Goal: Transaction & Acquisition: Subscribe to service/newsletter

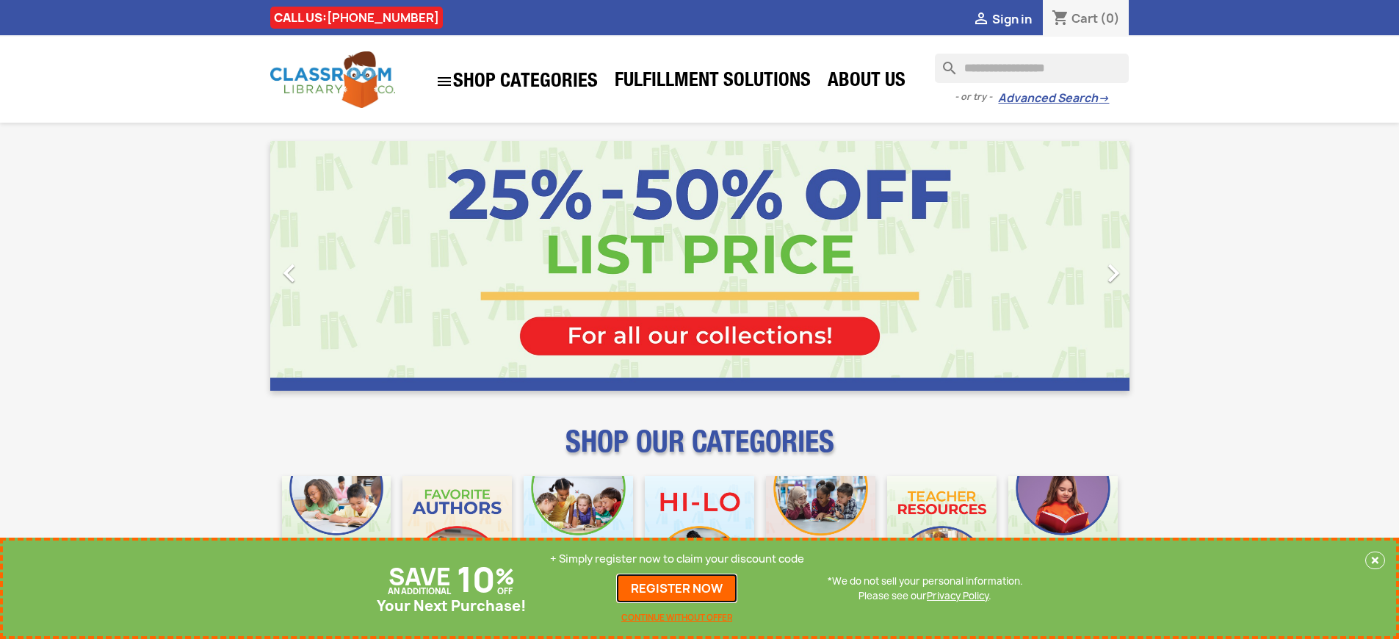
click at [677, 588] on link "REGISTER NOW" at bounding box center [676, 588] width 121 height 29
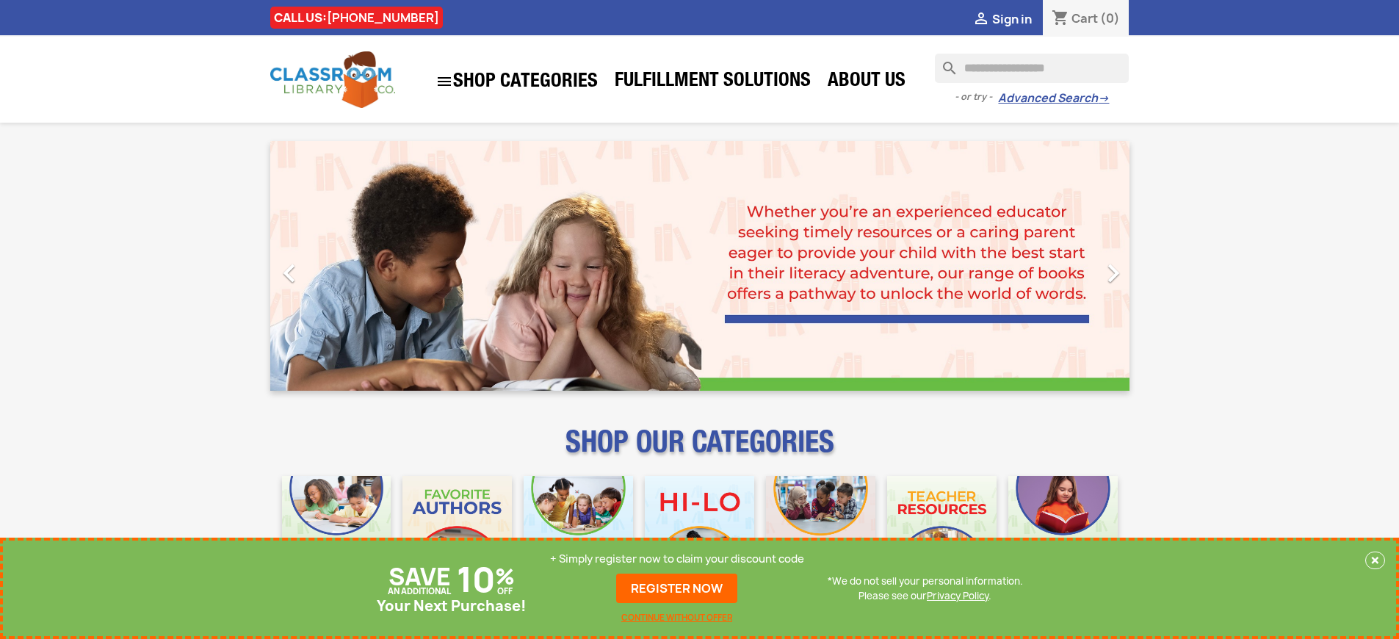
click at [677, 559] on p "+ Simply register now to claim your discount code" at bounding box center [677, 559] width 254 height 15
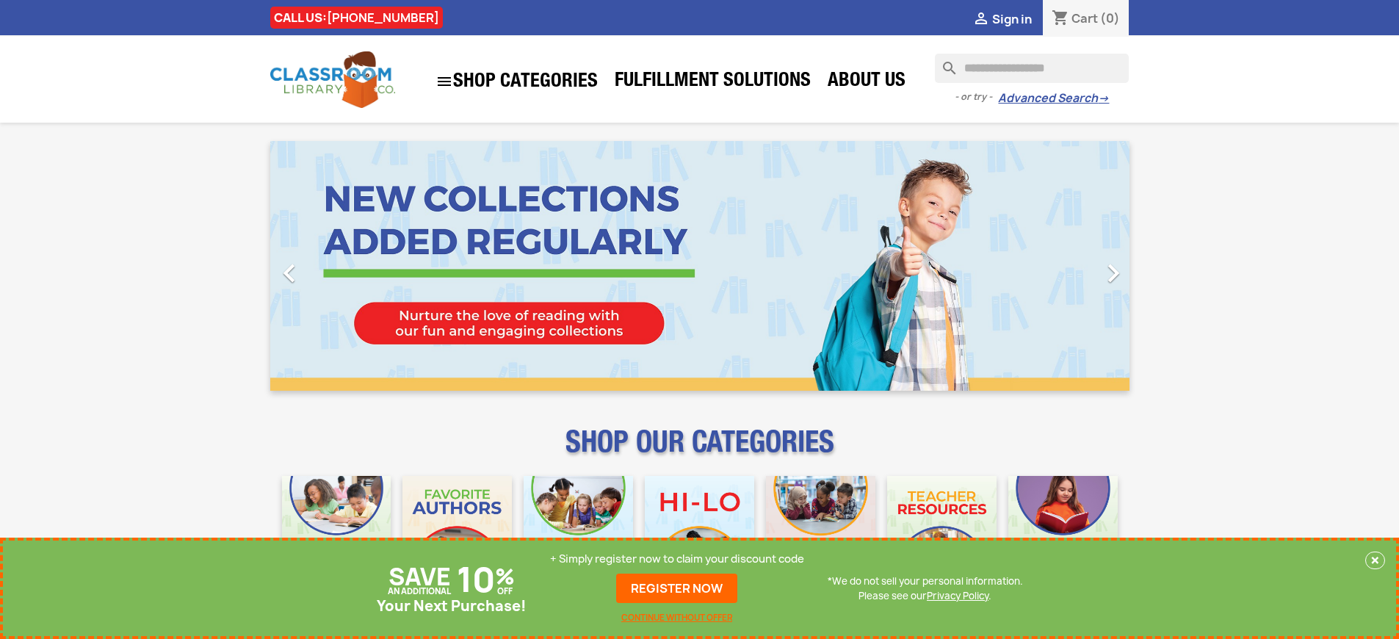
click at [677, 559] on p "+ Simply register now to claim your discount code" at bounding box center [677, 559] width 254 height 15
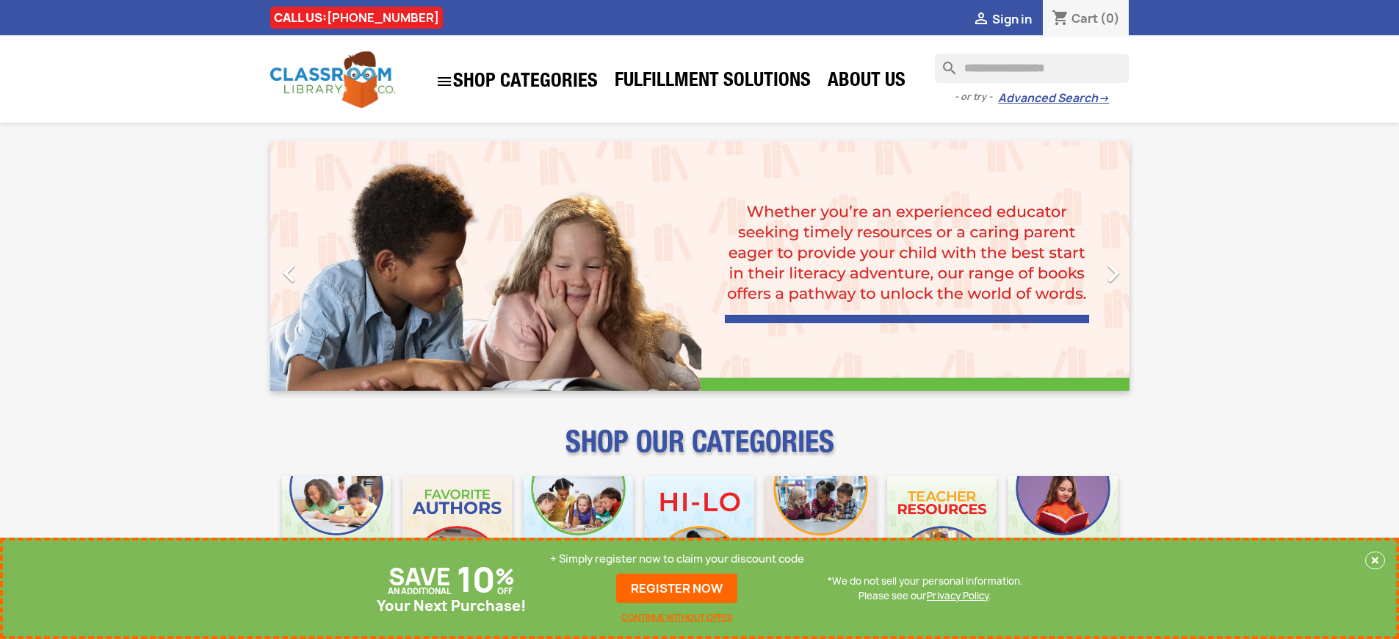
click at [677, 559] on p "+ Simply register now to claim your discount code" at bounding box center [677, 559] width 254 height 15
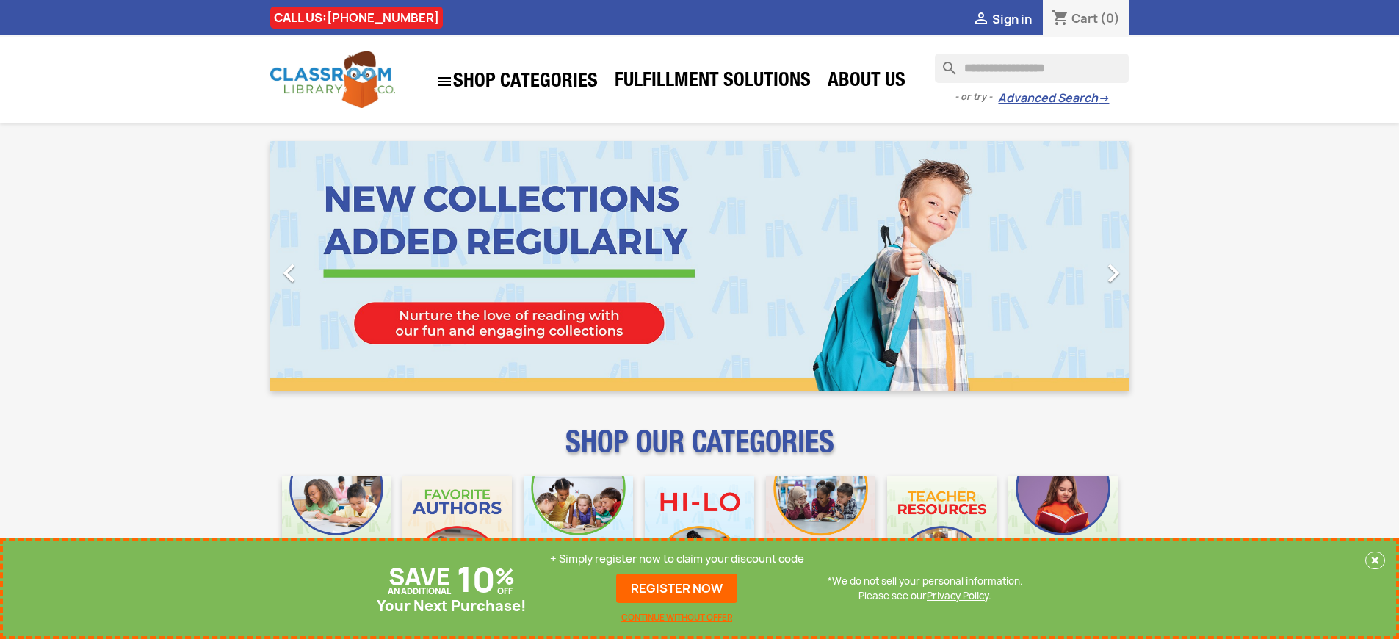
click at [677, 559] on p "+ Simply register now to claim your discount code" at bounding box center [677, 559] width 254 height 15
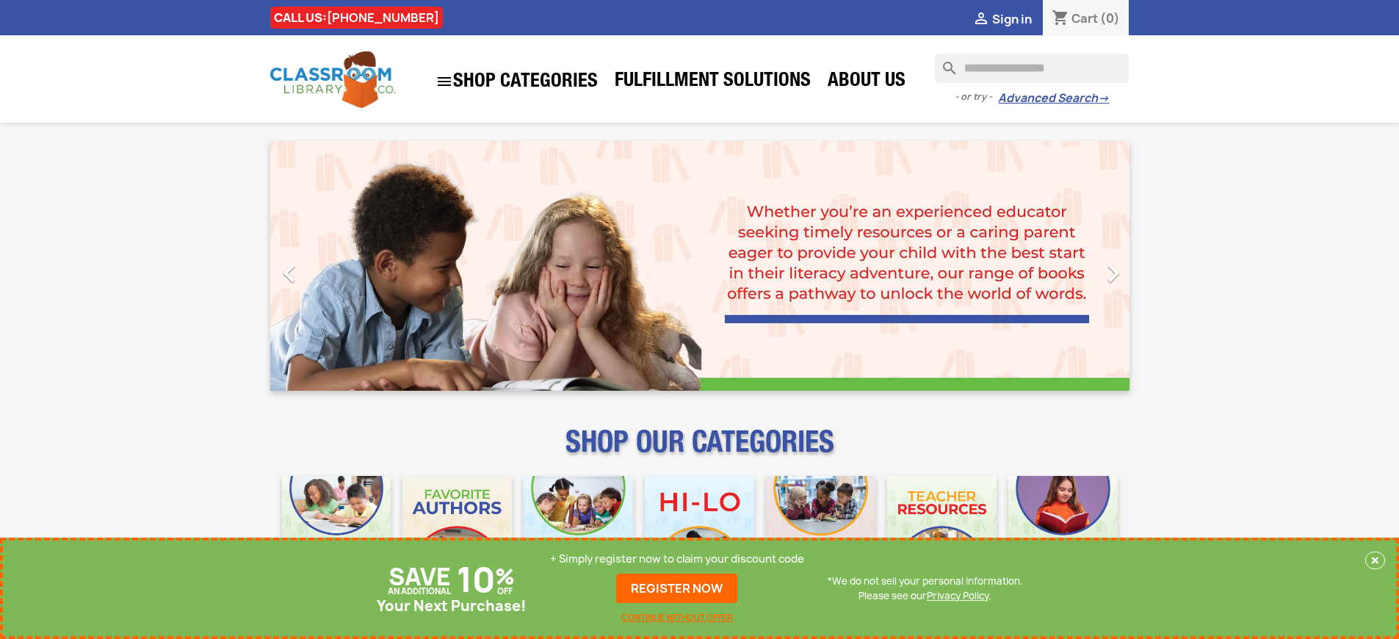
click at [677, 559] on p "+ Simply register now to claim your discount code" at bounding box center [677, 559] width 254 height 15
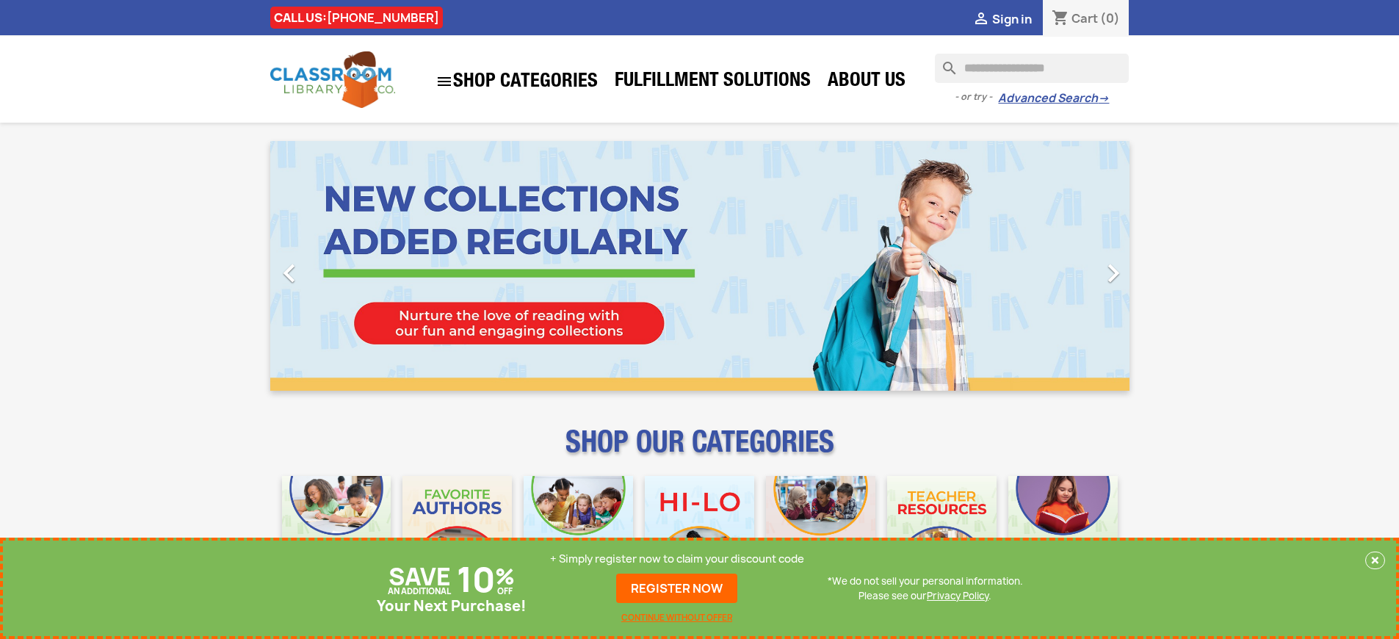
click at [677, 559] on p "+ Simply register now to claim your discount code" at bounding box center [677, 559] width 254 height 15
click at [677, 588] on link "REGISTER NOW" at bounding box center [676, 588] width 121 height 29
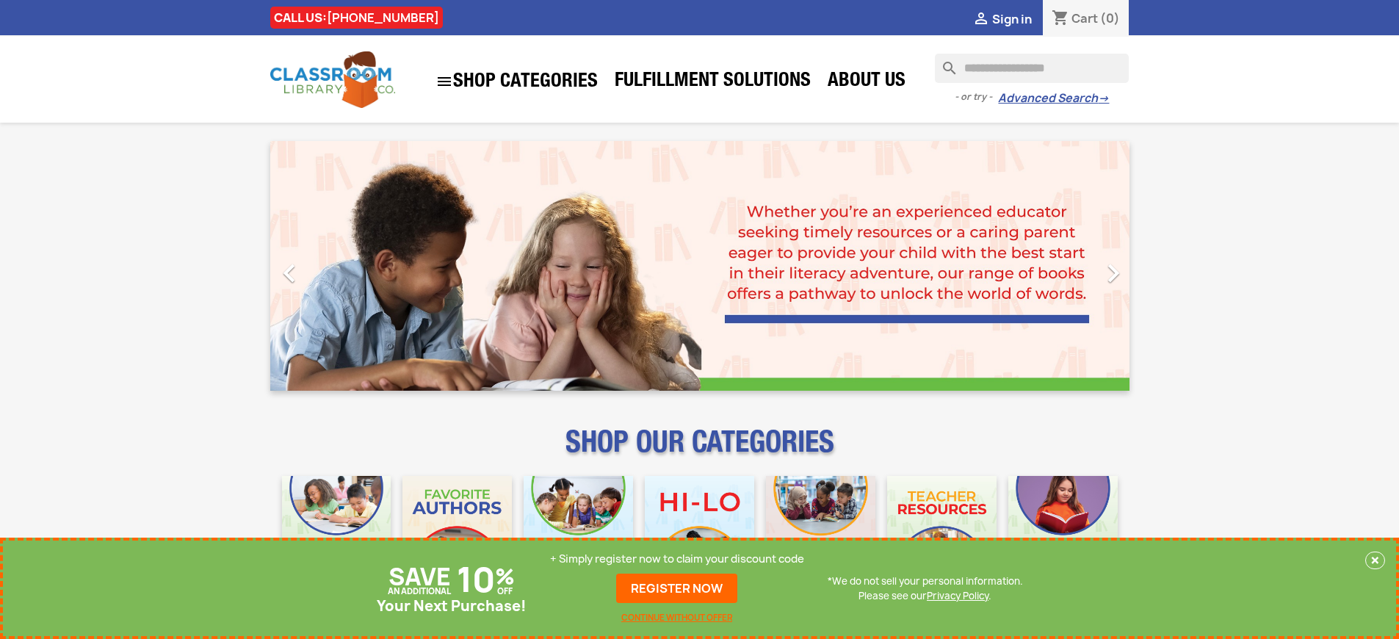
click at [677, 559] on p "+ Simply register now to claim your discount code" at bounding box center [677, 559] width 254 height 15
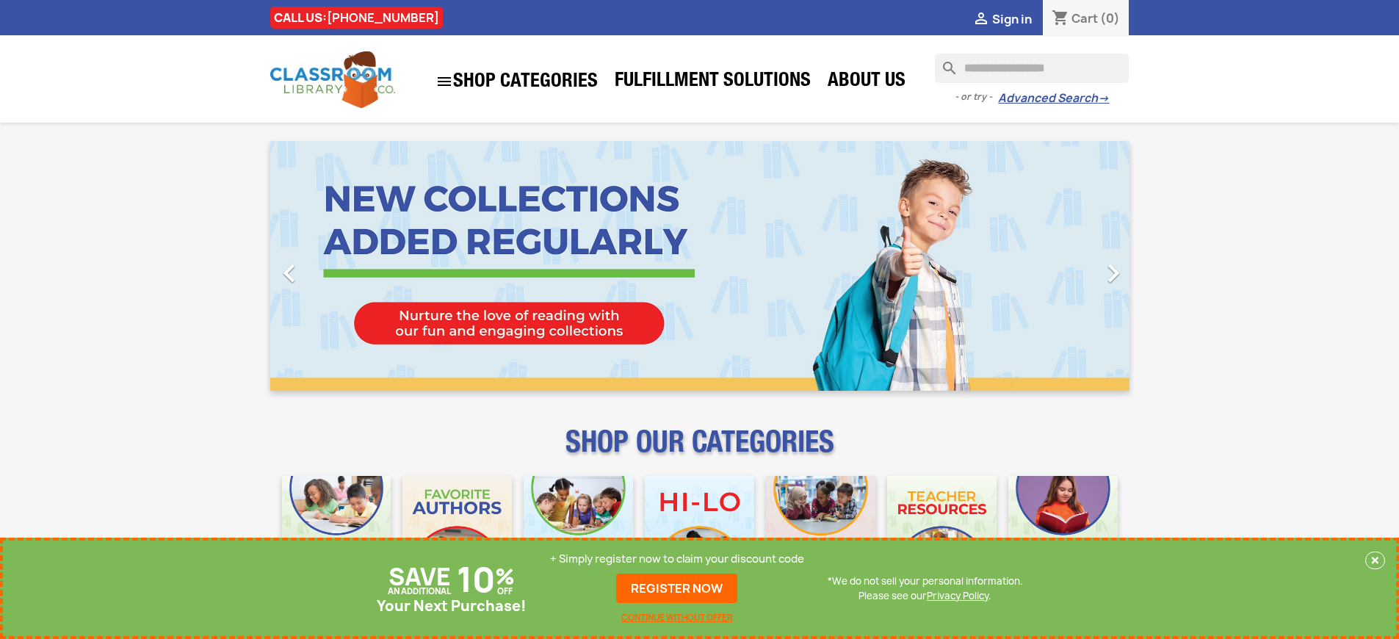
click at [677, 559] on p "+ Simply register now to claim your discount code" at bounding box center [677, 559] width 254 height 15
click at [677, 588] on link "REGISTER NOW" at bounding box center [676, 588] width 121 height 29
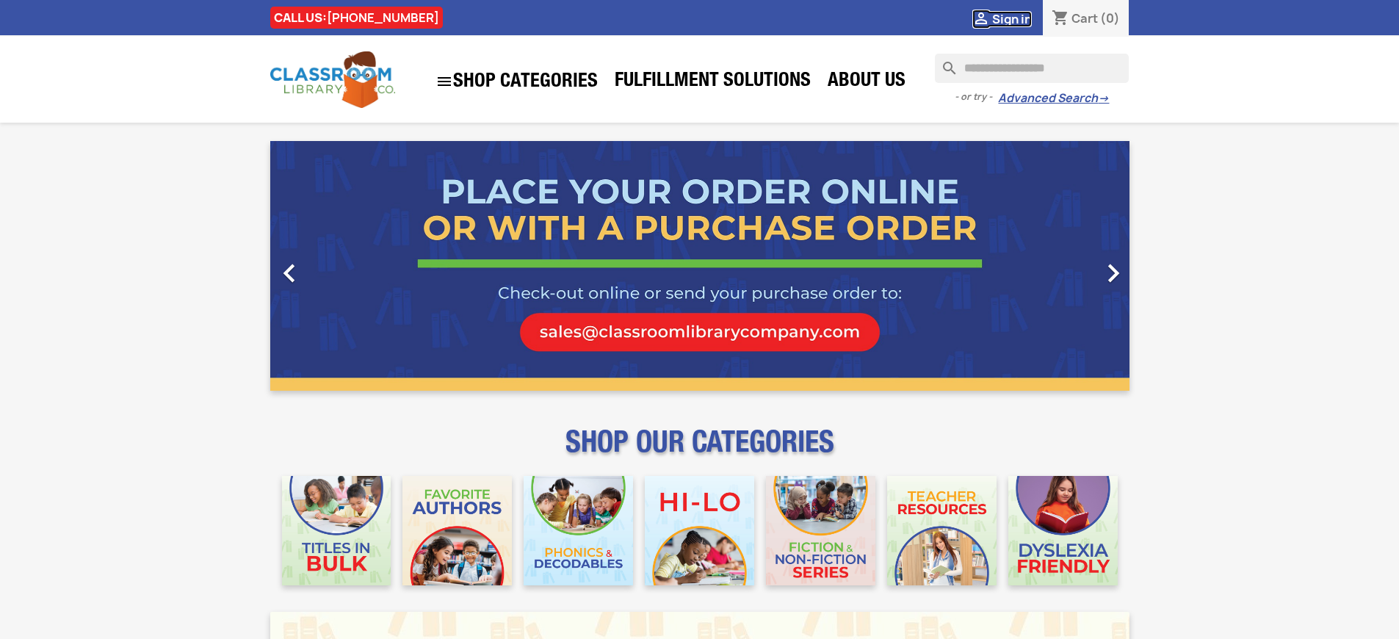
click at [1011, 18] on span "Sign in" at bounding box center [1012, 19] width 40 height 16
